Goal: Information Seeking & Learning: Learn about a topic

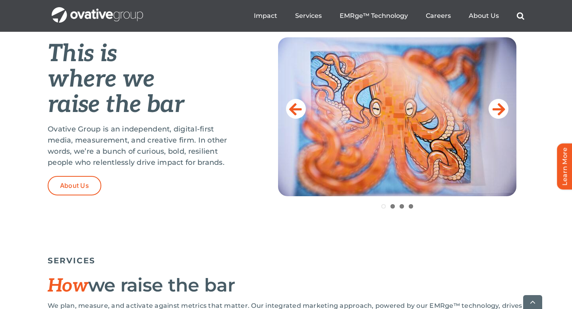
scroll to position [334, 0]
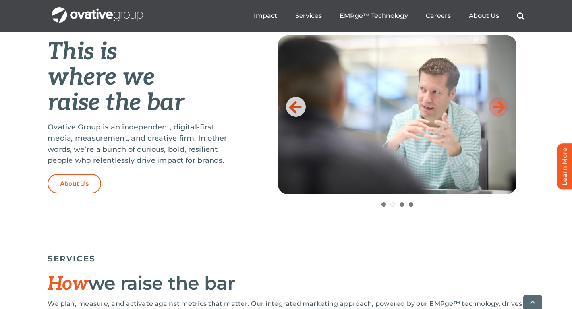
click at [505, 110] on link at bounding box center [498, 107] width 20 height 20
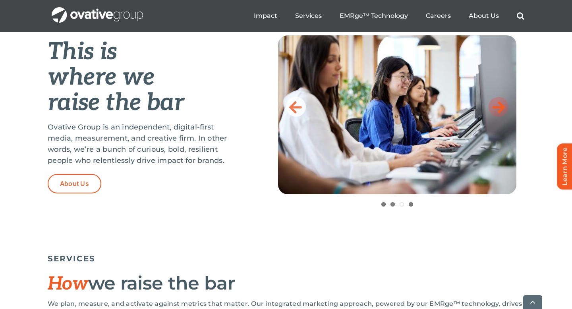
click at [505, 109] on link at bounding box center [498, 107] width 20 height 20
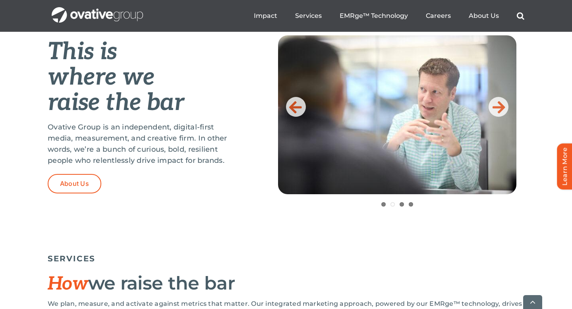
click at [483, 147] on img at bounding box center [397, 114] width 238 height 159
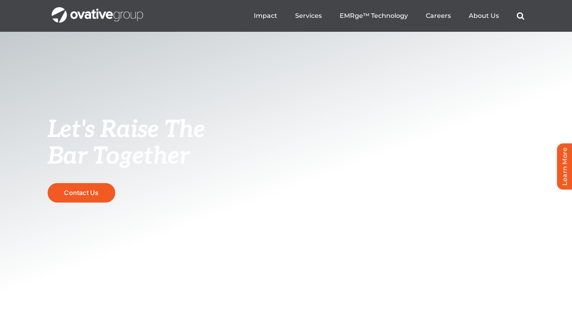
scroll to position [0, 0]
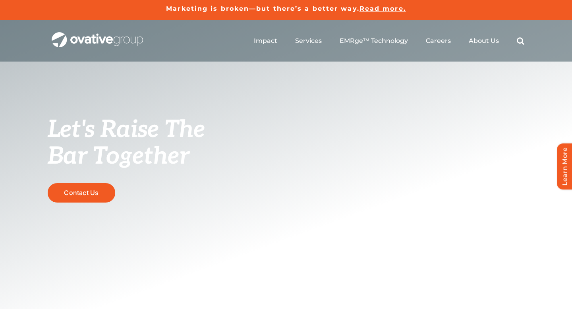
click at [477, 45] on ul "Impact Expert Insights Case Studies Awards & Press Services Media Measurement C…" at bounding box center [389, 40] width 270 height 25
click at [479, 43] on span "About Us" at bounding box center [483, 41] width 30 height 8
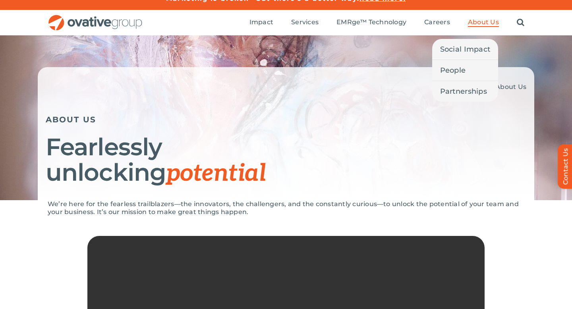
scroll to position [13, 0]
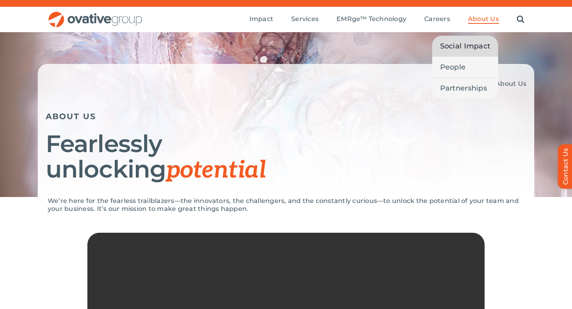
click at [474, 46] on span "Social Impact" at bounding box center [465, 45] width 50 height 11
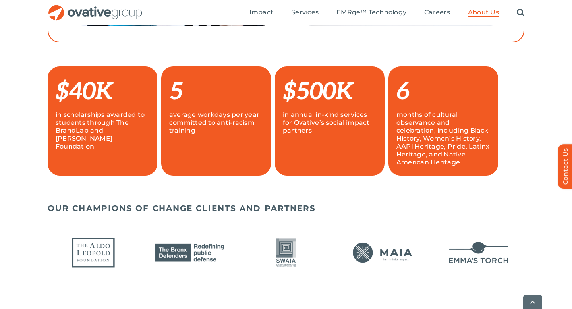
scroll to position [525, 0]
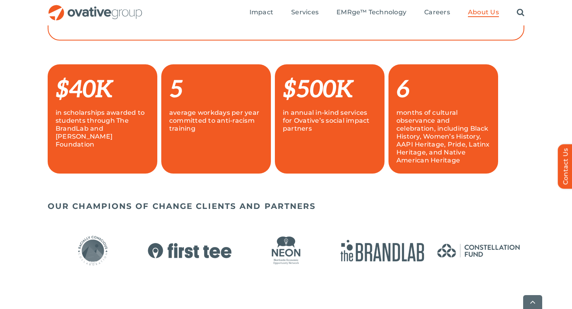
click at [108, 157] on div "$40K in scholarships awarded to students through The BrandLab and PFund Foundat…" at bounding box center [103, 118] width 94 height 93
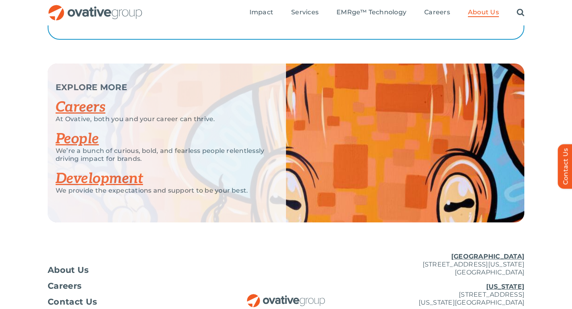
scroll to position [1515, 0]
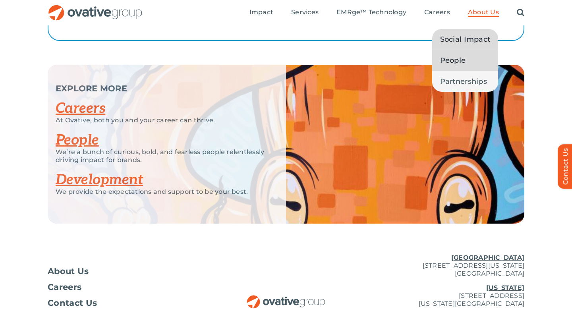
click at [467, 60] on link "People" at bounding box center [465, 60] width 66 height 21
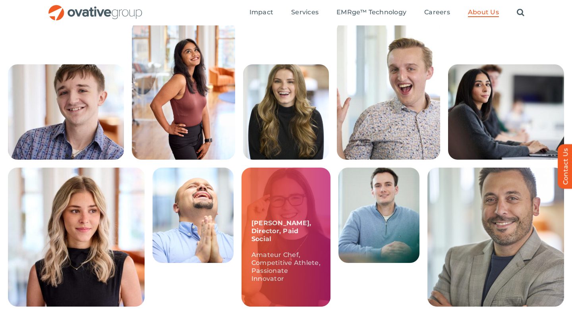
scroll to position [204, 0]
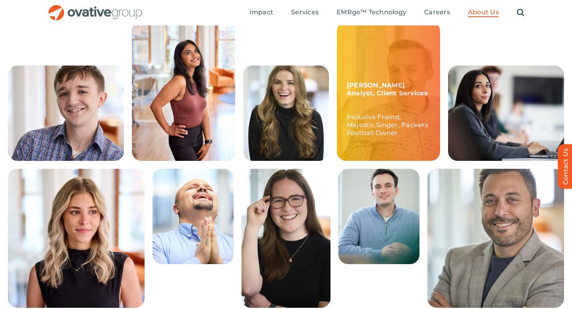
click at [399, 122] on p "Inclusive Friend, Majestic Singer, Packers Football Owner" at bounding box center [388, 121] width 83 height 32
click at [402, 90] on p "McCrossen, Sr. Analyst, Client Services" at bounding box center [388, 89] width 83 height 16
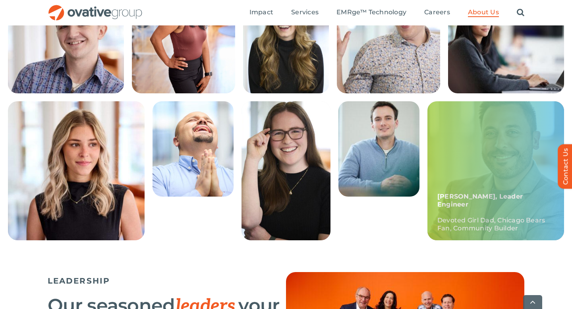
scroll to position [279, 0]
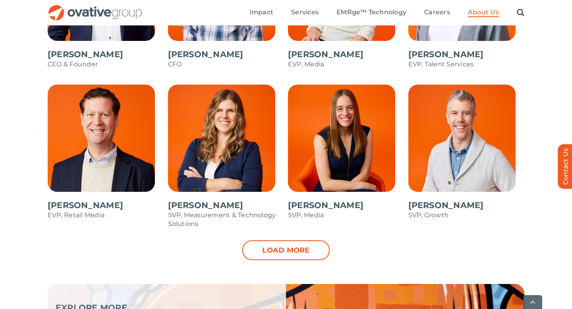
click at [269, 256] on link "Load more" at bounding box center [285, 250] width 87 height 20
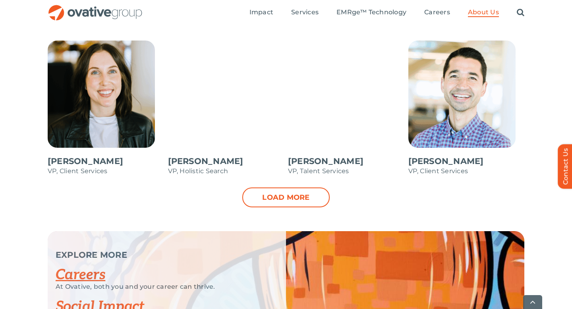
scroll to position [1160, 0]
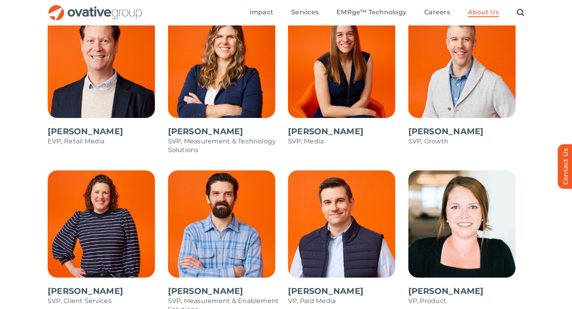
scroll to position [782, 0]
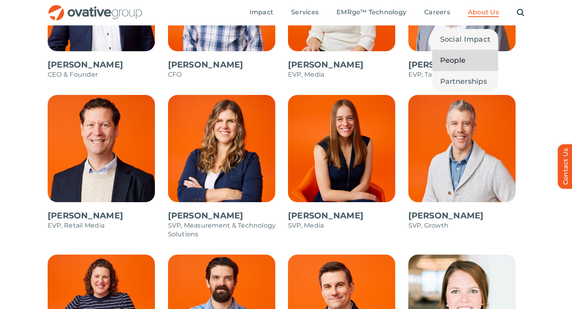
click at [493, 11] on span "About Us" at bounding box center [483, 12] width 31 height 8
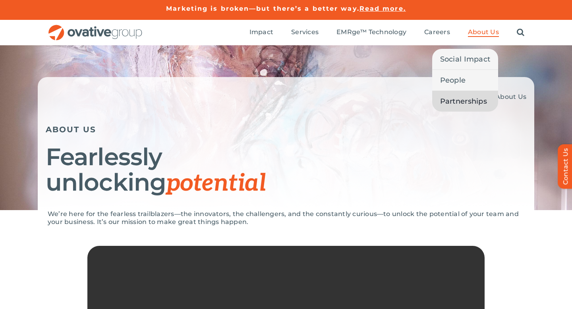
click at [470, 102] on span "Partnerships" at bounding box center [463, 101] width 47 height 11
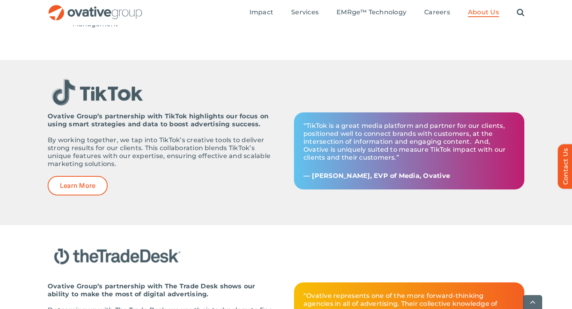
scroll to position [873, 0]
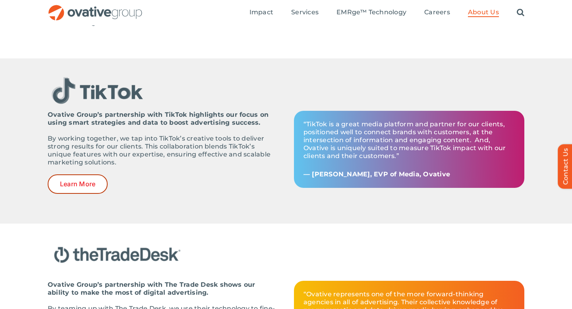
click at [95, 190] on link "Learn More" at bounding box center [78, 183] width 60 height 19
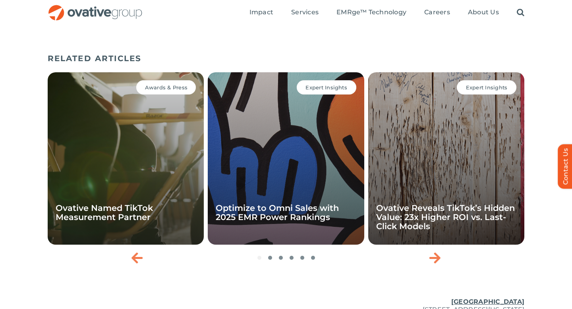
scroll to position [533, 0]
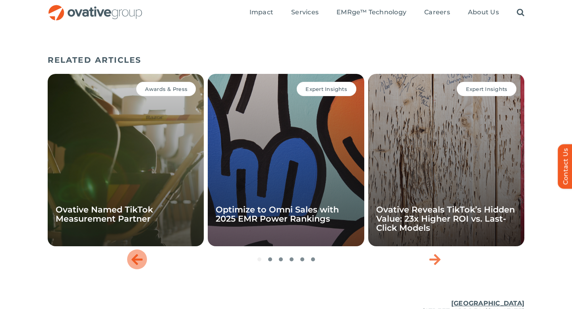
click at [138, 259] on icon "Previous slide" at bounding box center [136, 259] width 11 height 13
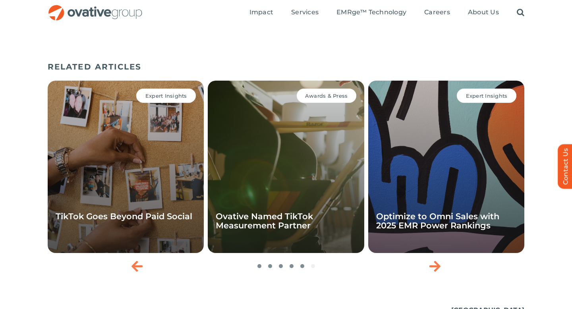
click at [292, 270] on div "Expert Insights TikTok Goes Beyond Paid Social Awards & Press Ovative Named Tik…" at bounding box center [286, 176] width 476 height 198
click at [314, 269] on div "Expert Insights TikTok Goes Beyond Paid Social Awards & Press Ovative Named Tik…" at bounding box center [286, 176] width 476 height 198
click at [432, 271] on icon "Next slide" at bounding box center [434, 266] width 11 height 13
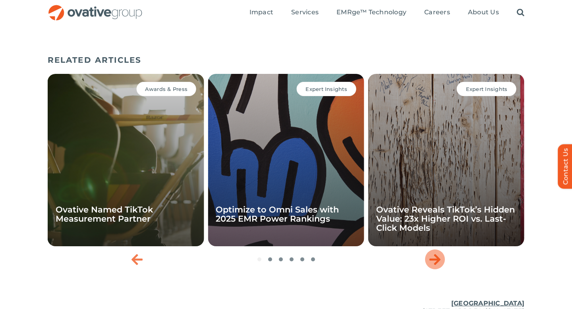
click at [432, 269] on div "Next slide" at bounding box center [435, 259] width 20 height 20
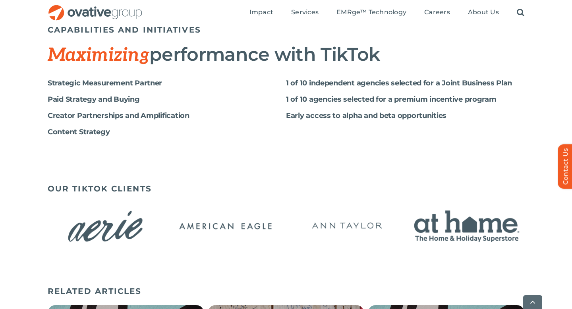
scroll to position [304, 0]
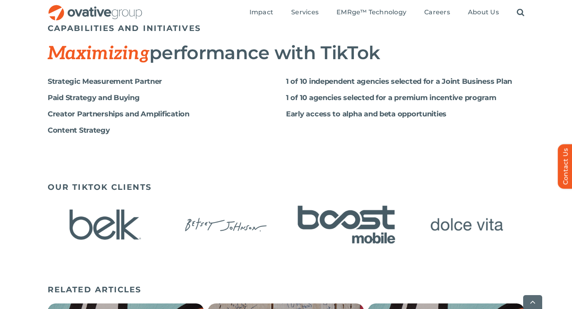
click at [445, 233] on img "8 / 16" at bounding box center [466, 224] width 115 height 47
click at [385, 233] on img "7 / 16" at bounding box center [346, 224] width 115 height 47
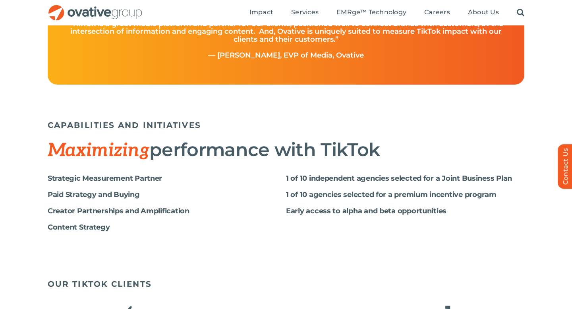
scroll to position [40, 0]
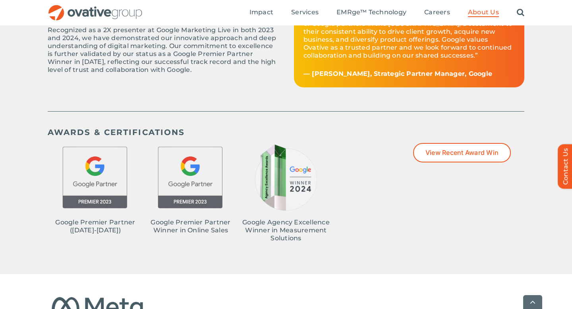
scroll to position [375, 0]
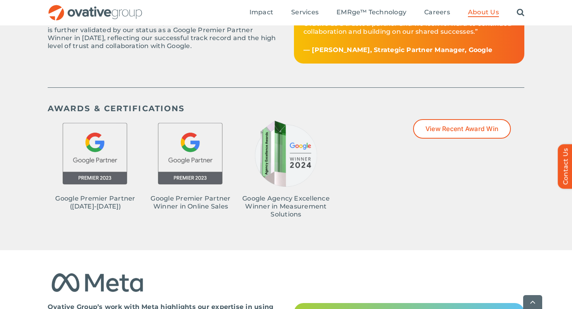
click at [205, 163] on img at bounding box center [190, 152] width 67 height 67
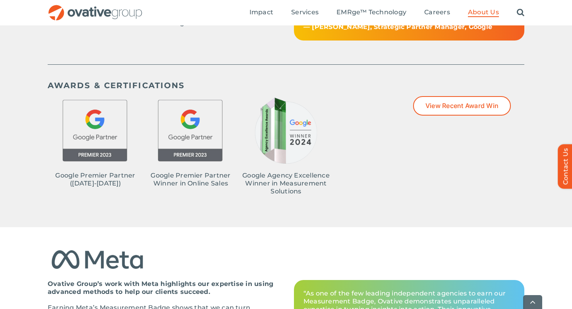
scroll to position [399, 0]
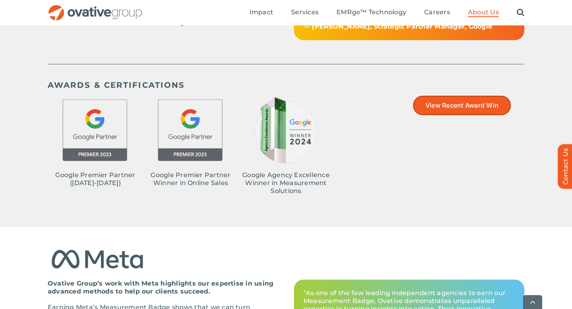
click at [453, 108] on span "View Recent Award Win" at bounding box center [461, 106] width 73 height 8
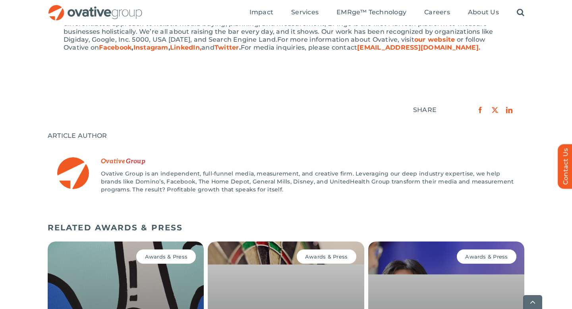
scroll to position [730, 0]
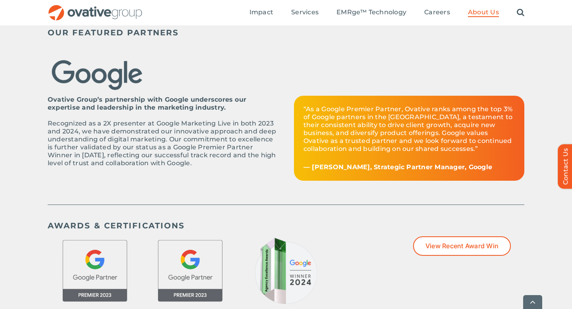
scroll to position [261, 0]
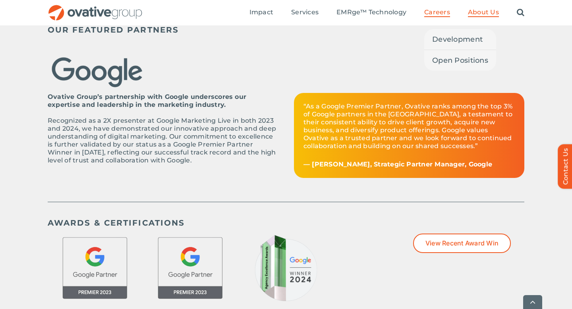
click at [444, 10] on span "Careers" at bounding box center [437, 12] width 26 height 8
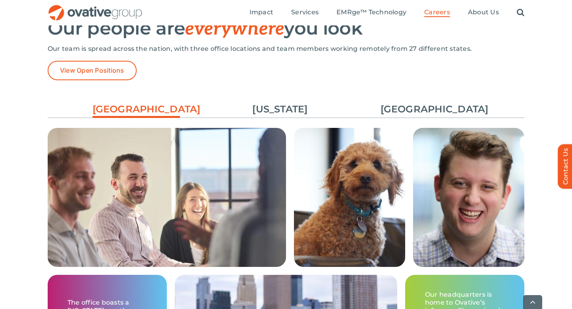
scroll to position [1191, 0]
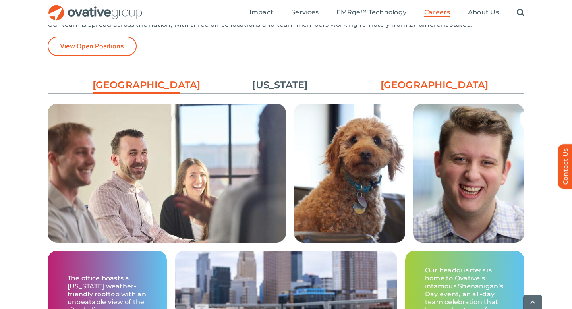
click at [427, 89] on link "[GEOGRAPHIC_DATA]" at bounding box center [423, 84] width 87 height 13
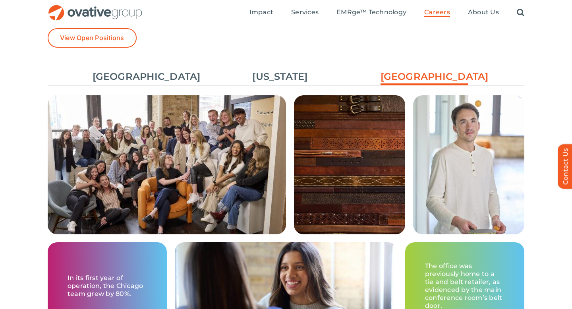
scroll to position [1187, 0]
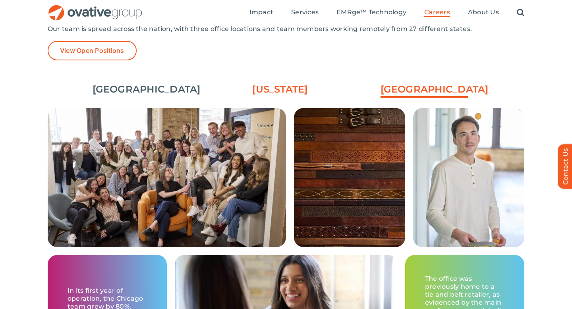
click at [285, 91] on link "[US_STATE]" at bounding box center [279, 89] width 87 height 13
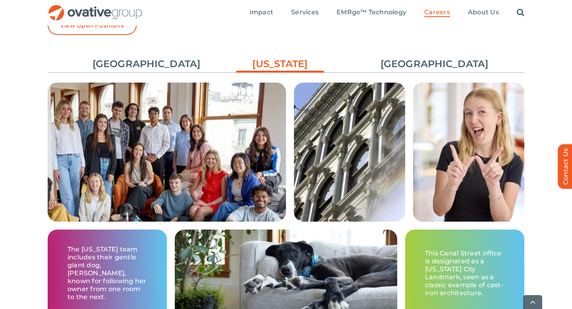
scroll to position [1213, 0]
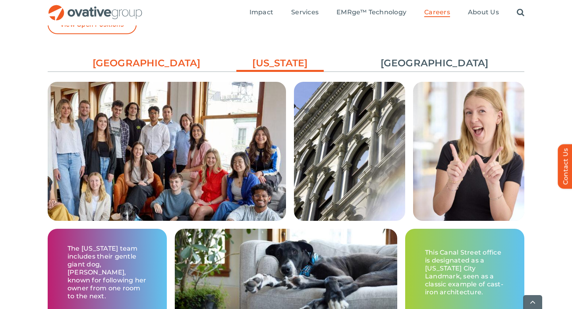
click at [142, 62] on link "[GEOGRAPHIC_DATA]" at bounding box center [135, 62] width 87 height 13
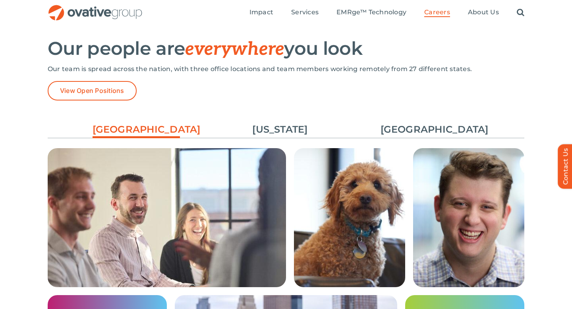
scroll to position [1121, 0]
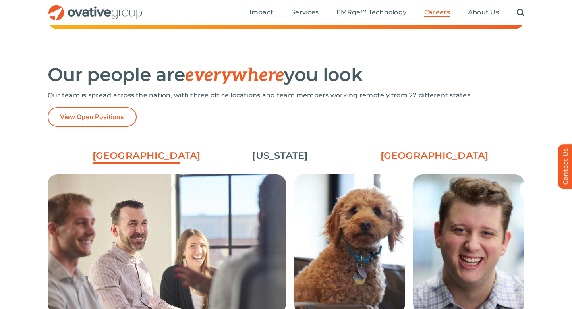
click at [426, 158] on link "[GEOGRAPHIC_DATA]" at bounding box center [423, 155] width 87 height 13
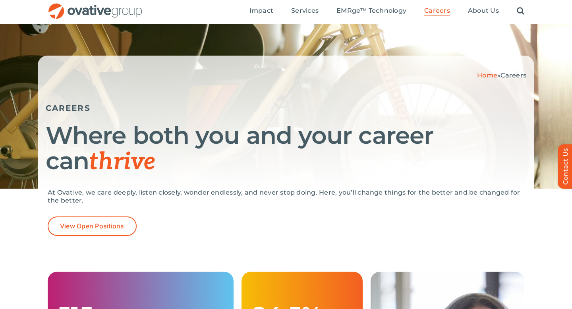
scroll to position [22, 0]
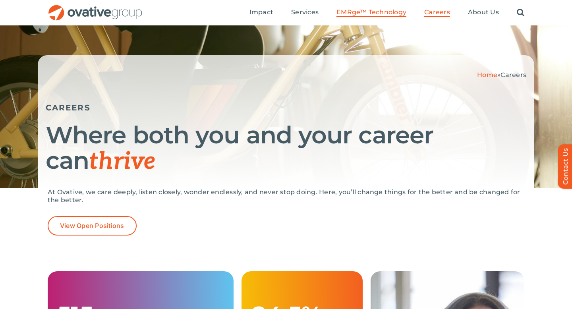
click at [374, 14] on span "EMRge™ Technology" at bounding box center [371, 12] width 70 height 8
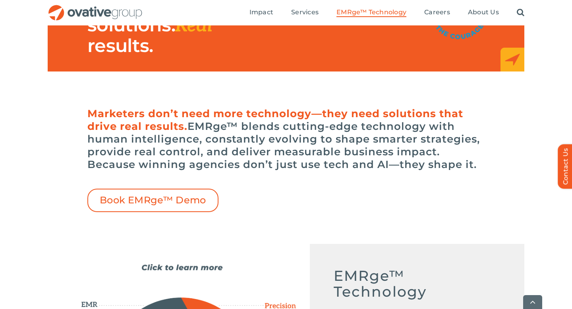
scroll to position [158, 0]
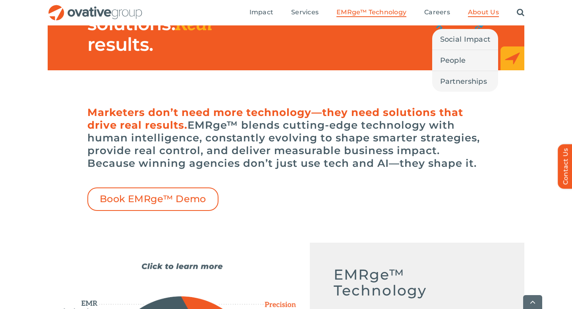
click at [475, 10] on span "About Us" at bounding box center [483, 12] width 31 height 8
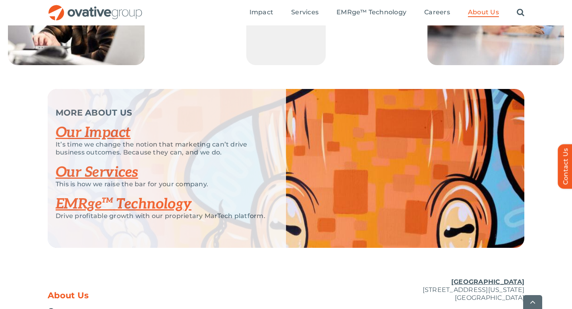
scroll to position [1733, 0]
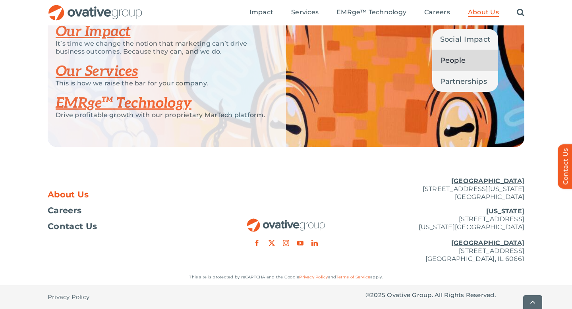
click at [468, 68] on link "People" at bounding box center [465, 60] width 66 height 21
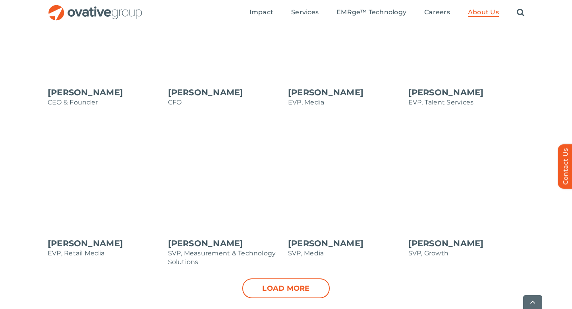
scroll to position [831, 0]
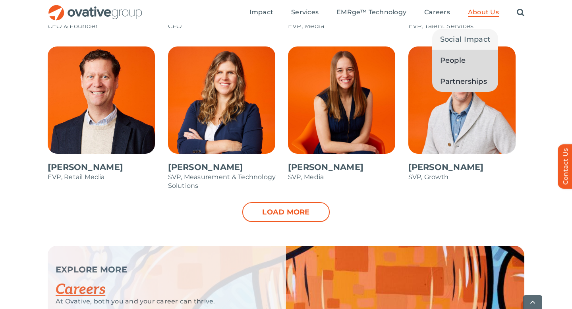
click at [475, 82] on span "Partnerships" at bounding box center [463, 81] width 47 height 11
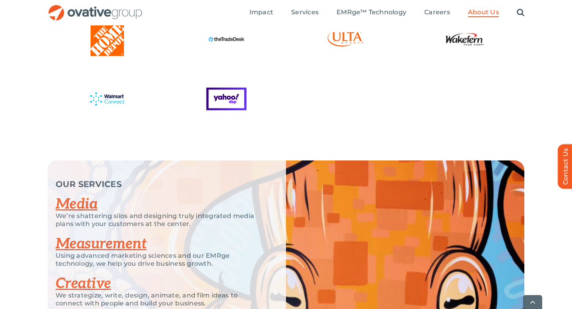
scroll to position [1773, 0]
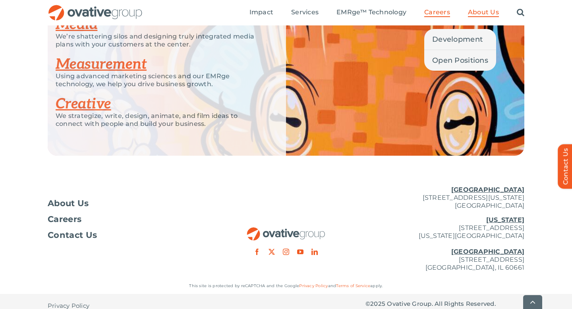
click at [440, 16] on span "Careers" at bounding box center [437, 12] width 26 height 8
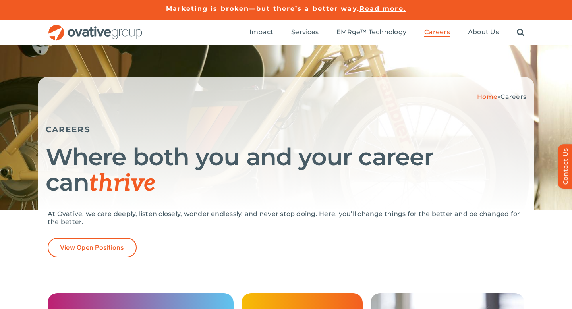
click at [313, 39] on ul "Impact Expert Insights Case Studies Awards & Press Services Media Measurement C…" at bounding box center [386, 32] width 275 height 25
click at [313, 37] on ul "Impact Expert Insights Case Studies Awards & Press Services Media Measurement C…" at bounding box center [386, 32] width 275 height 25
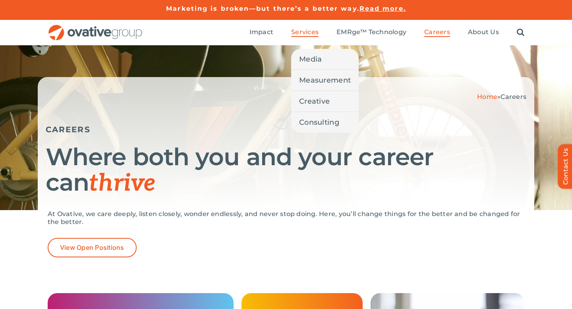
click at [313, 31] on span "Services" at bounding box center [304, 32] width 27 height 8
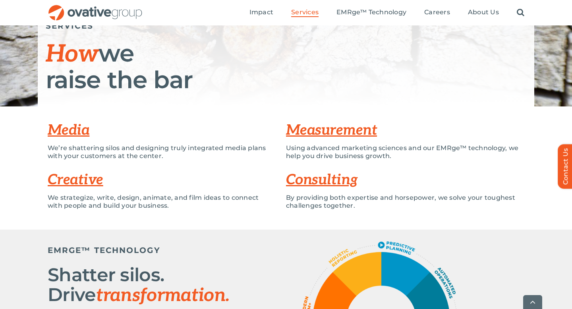
scroll to position [105, 0]
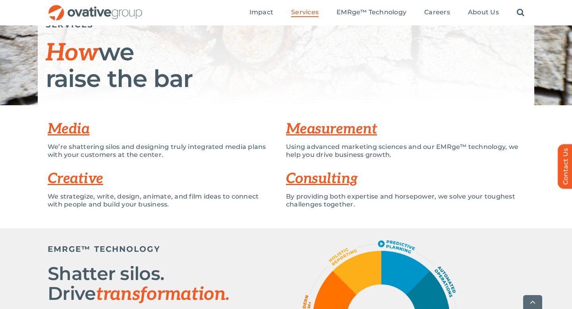
click at [78, 127] on link "Media" at bounding box center [69, 128] width 42 height 17
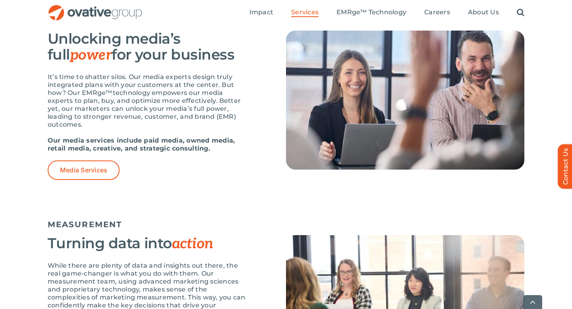
scroll to position [526, 0]
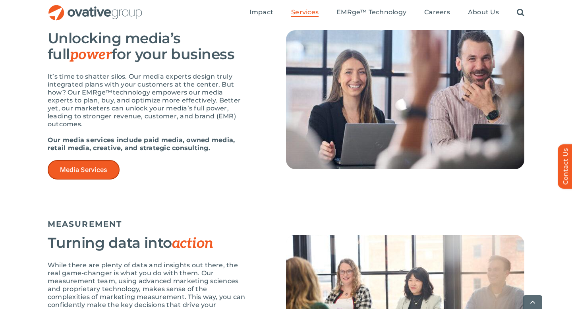
click at [102, 171] on span "Media Services" at bounding box center [83, 170] width 47 height 8
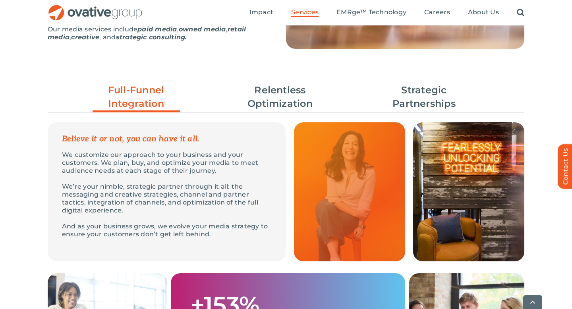
scroll to position [192, 0]
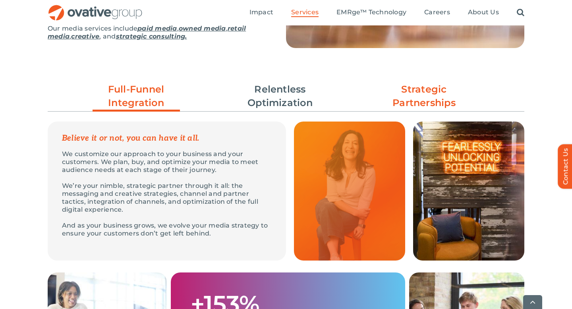
click at [430, 101] on link "Strategic Partnerships" at bounding box center [423, 96] width 87 height 27
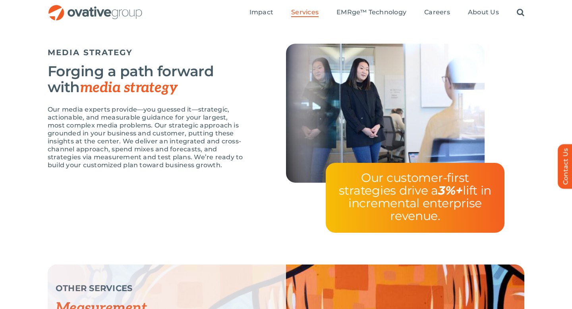
scroll to position [1462, 0]
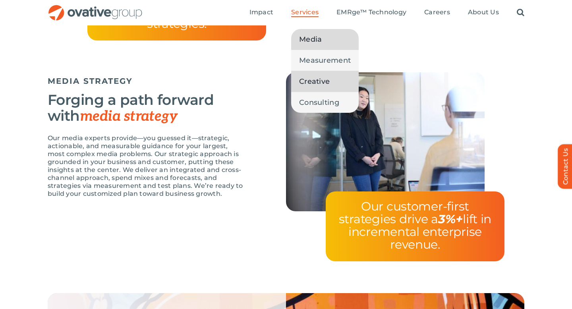
click at [316, 83] on span "Creative" at bounding box center [314, 81] width 31 height 11
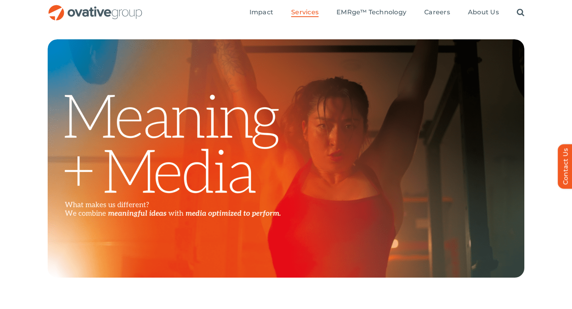
scroll to position [239, 0]
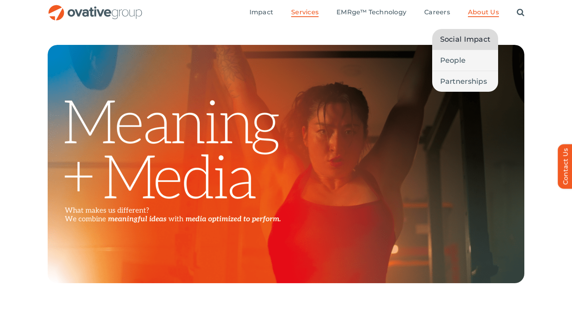
click at [475, 38] on span "Social Impact" at bounding box center [465, 39] width 50 height 11
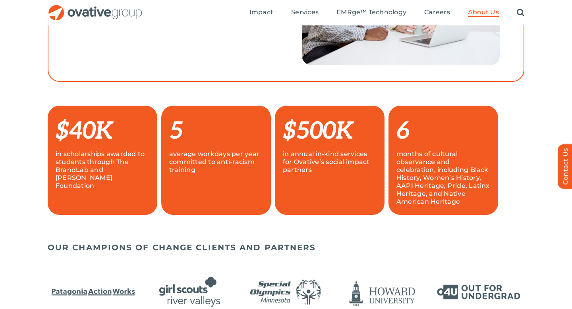
scroll to position [483, 0]
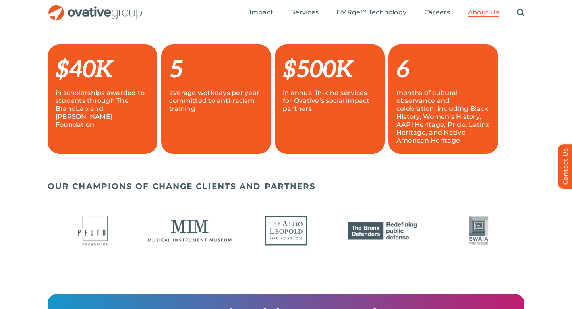
click at [354, 115] on div "in annual in-kind services for Ovative’s social impact partners" at bounding box center [330, 105] width 94 height 32
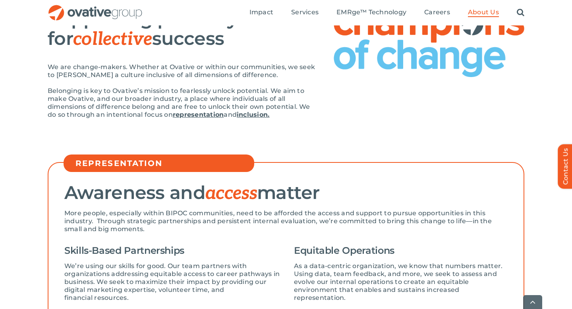
scroll to position [108, 0]
